Goal: Find specific page/section: Find specific page/section

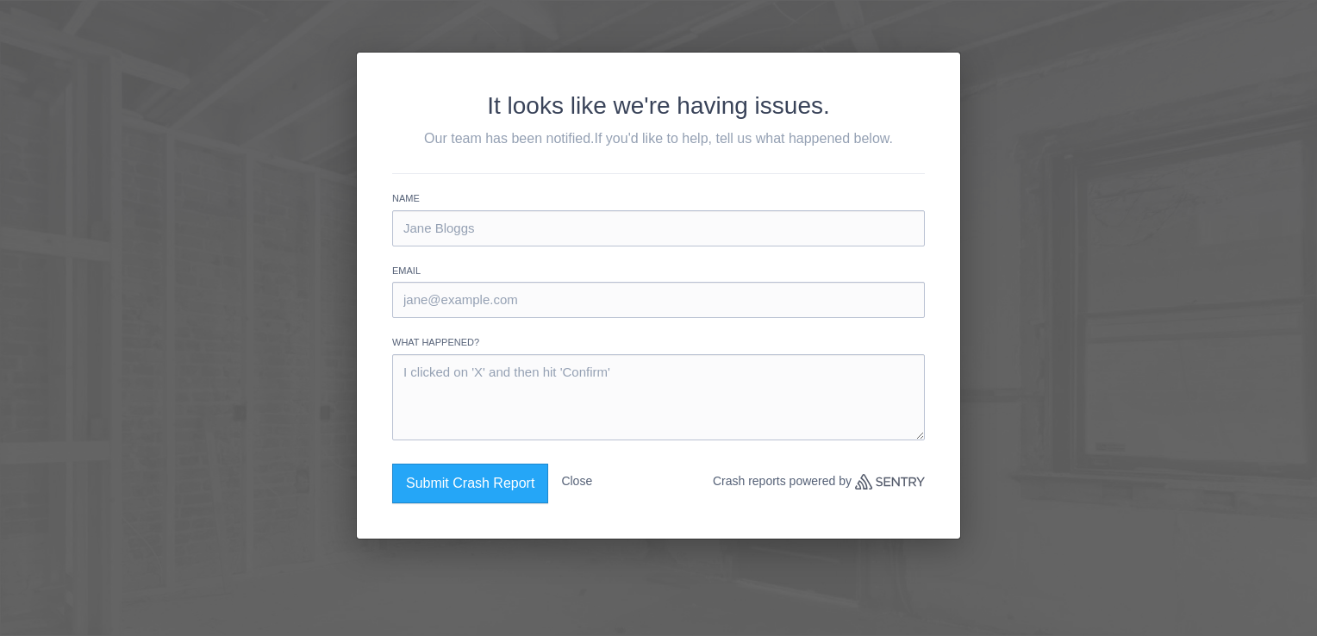
click at [569, 485] on button "Close" at bounding box center [576, 481] width 31 height 35
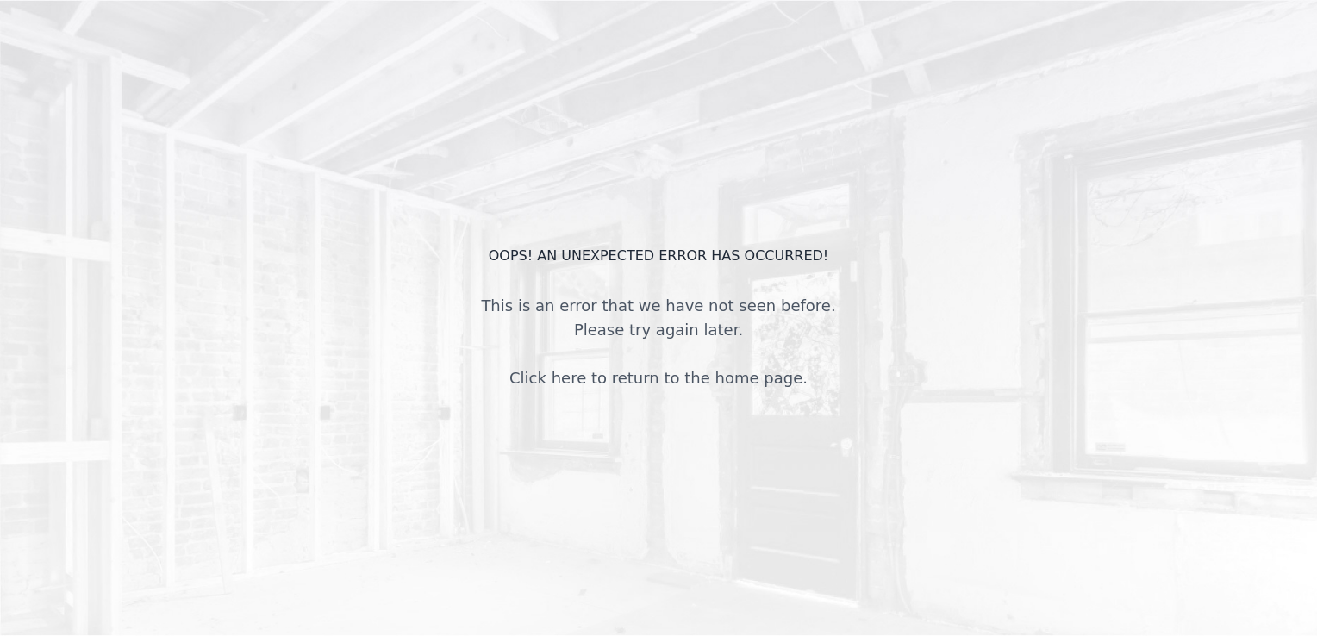
click at [643, 374] on link "Click here to return to the home page." at bounding box center [659, 378] width 298 height 18
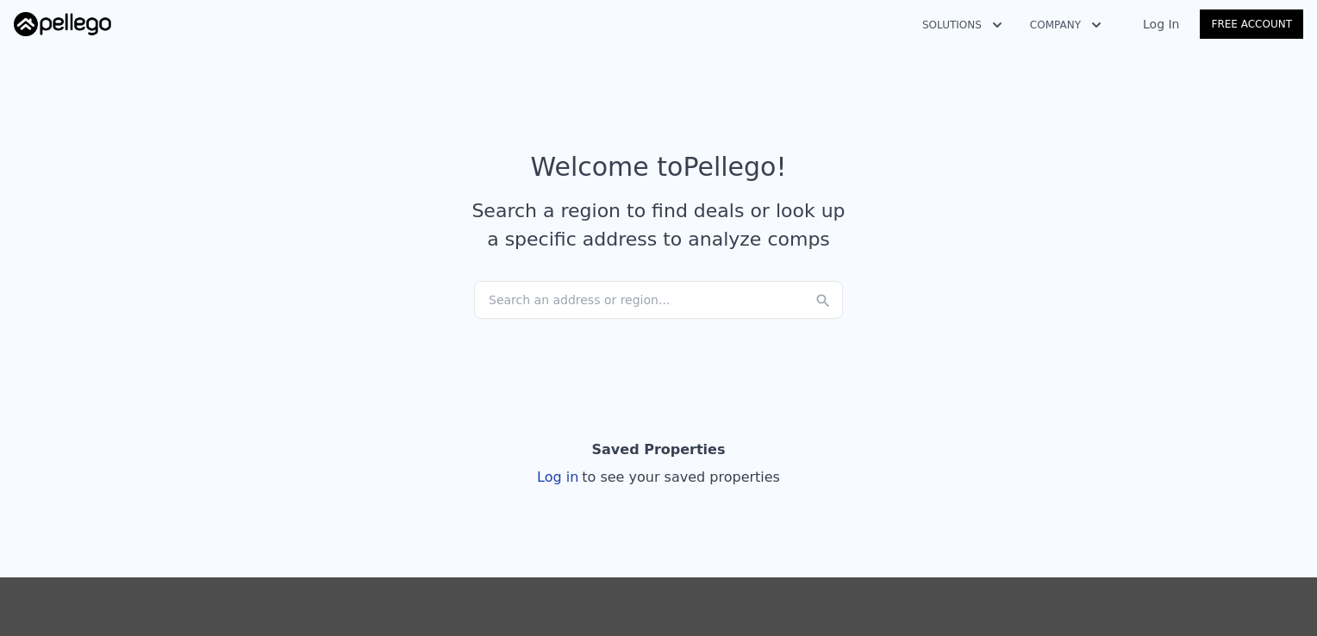
click at [586, 300] on div "Search an address or region..." at bounding box center [658, 300] width 369 height 38
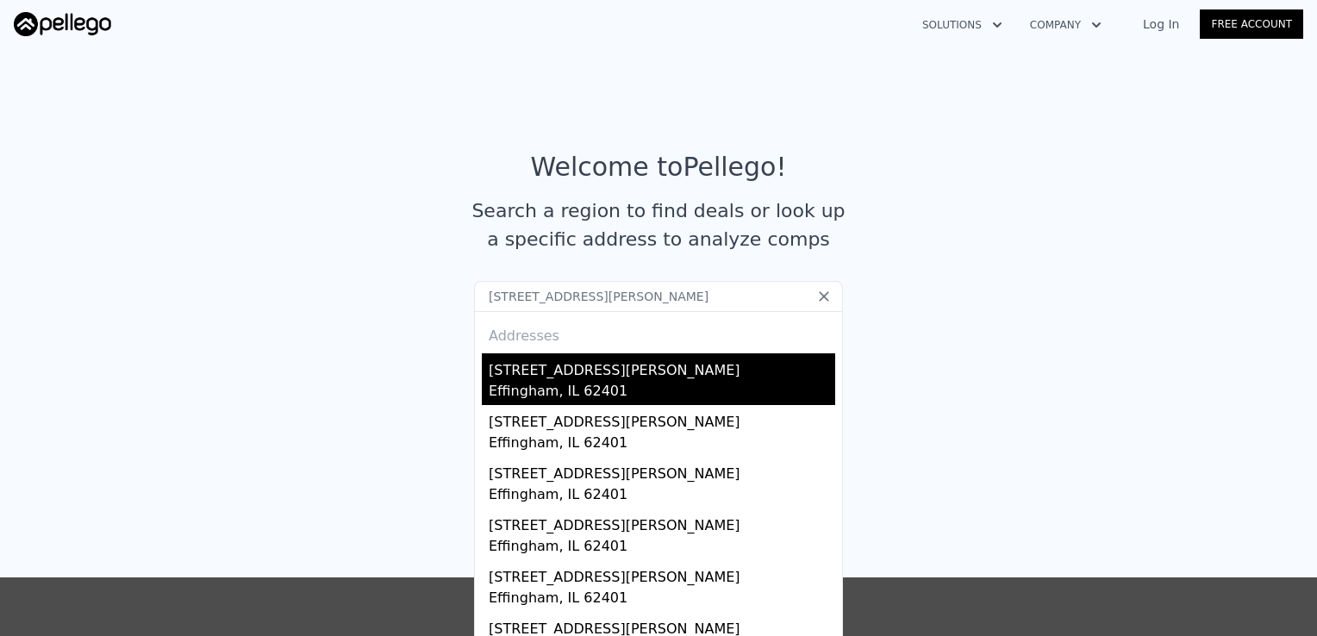
type input "[STREET_ADDRESS][PERSON_NAME]"
click at [549, 378] on div "[STREET_ADDRESS][PERSON_NAME]" at bounding box center [662, 367] width 347 height 28
